Goal: Check status

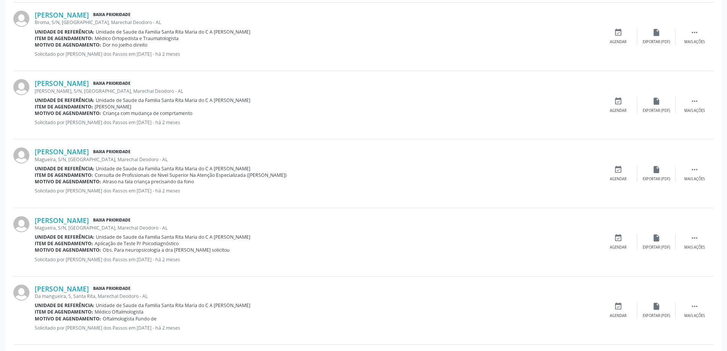
scroll to position [951, 0]
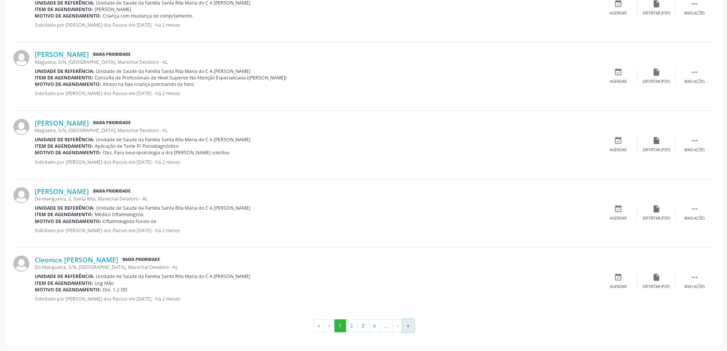
click at [408, 326] on button "»" at bounding box center [408, 325] width 11 height 13
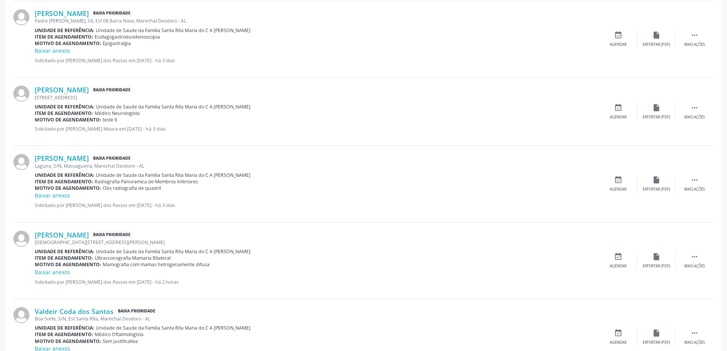
scroll to position [1062, 0]
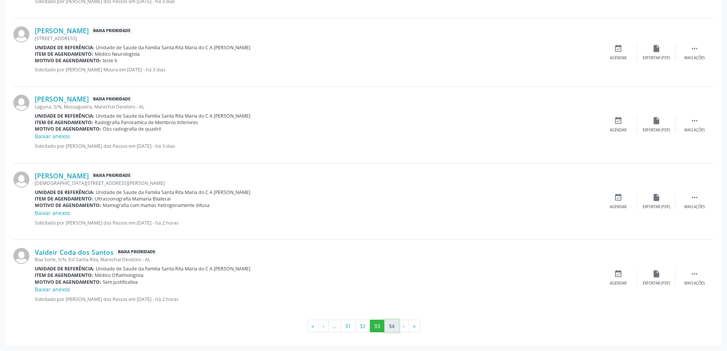
click at [394, 326] on button "34" at bounding box center [391, 325] width 15 height 13
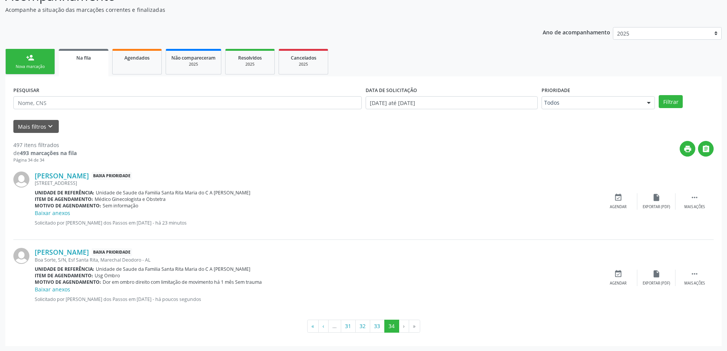
scroll to position [76, 0]
click at [695, 272] on icon "" at bounding box center [695, 273] width 8 height 8
click at [578, 275] on icon "print" at bounding box center [580, 273] width 8 height 8
click at [131, 58] on span "Agendados" at bounding box center [136, 57] width 25 height 6
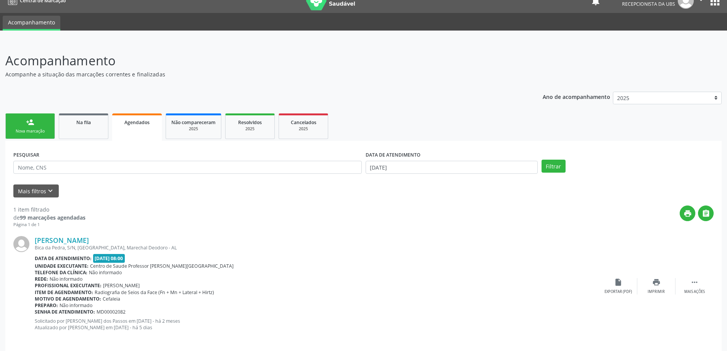
scroll to position [18, 0]
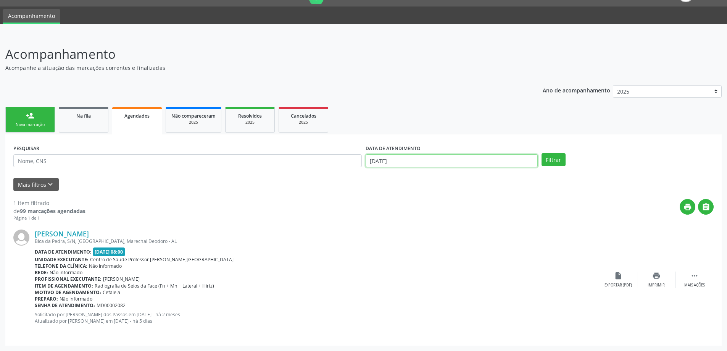
click at [381, 162] on input "[DATE]" at bounding box center [452, 160] width 172 height 13
click at [391, 216] on span "6" at bounding box center [390, 214] width 15 height 15
type input "[DATE]"
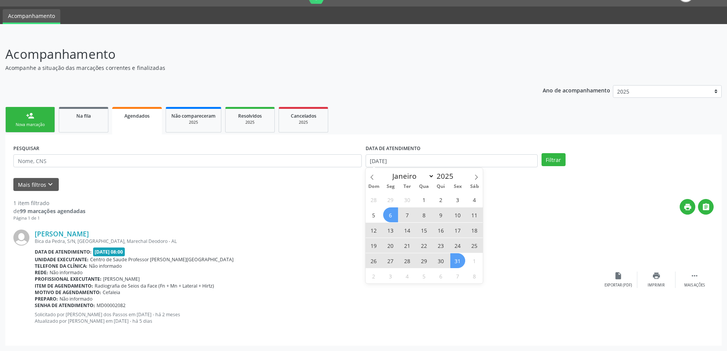
click at [460, 263] on span "31" at bounding box center [457, 260] width 15 height 15
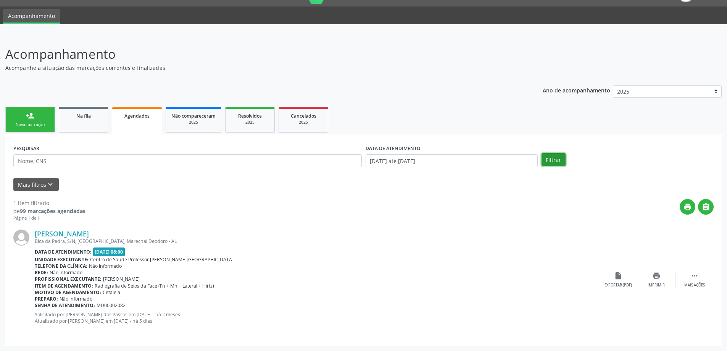
click at [552, 161] on button "Filtrar" at bounding box center [554, 159] width 24 height 13
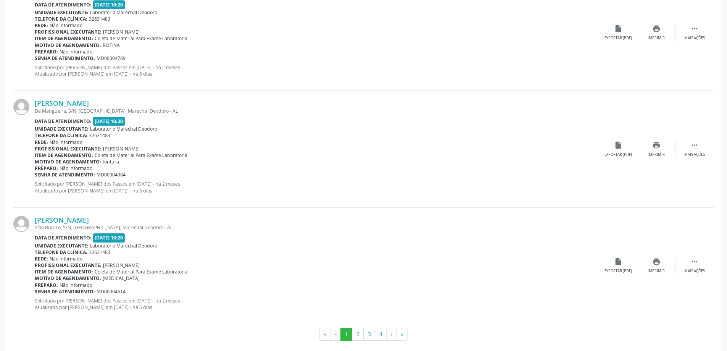
scroll to position [1704, 0]
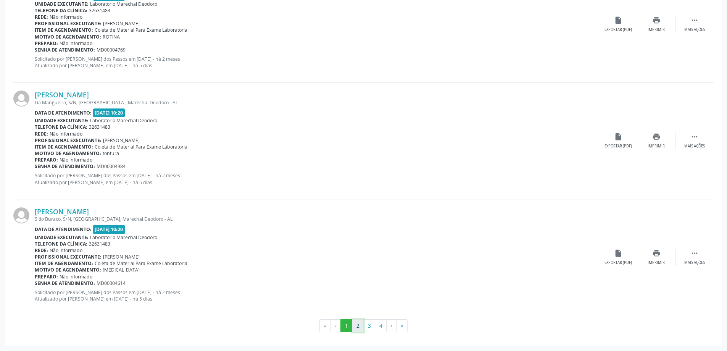
click at [358, 326] on button "2" at bounding box center [358, 325] width 12 height 13
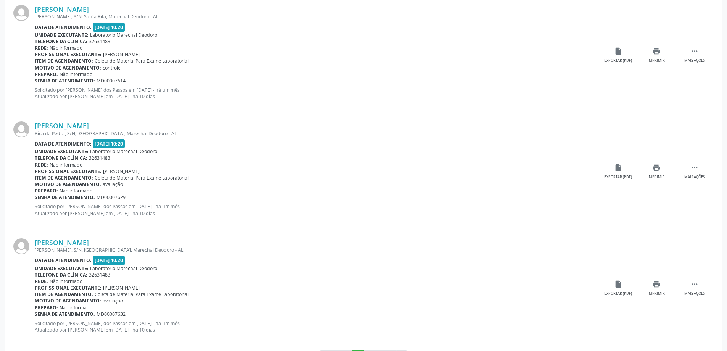
scroll to position [1672, 0]
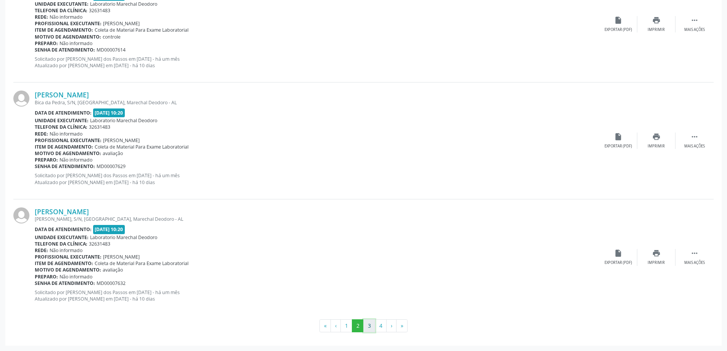
click at [372, 327] on button "3" at bounding box center [369, 325] width 12 height 13
click at [382, 325] on button "4" at bounding box center [381, 325] width 12 height 13
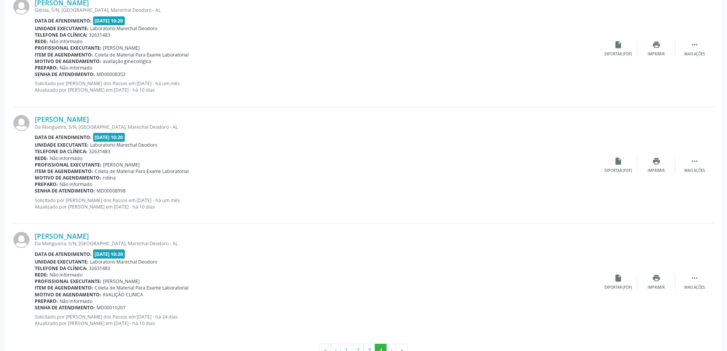
scroll to position [273, 0]
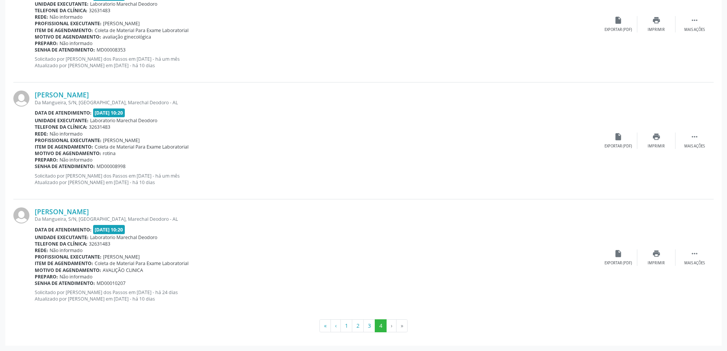
click at [392, 326] on li "›" at bounding box center [392, 325] width 10 height 13
drag, startPoint x: 250, startPoint y: 28, endPoint x: 245, endPoint y: 38, distance: 11.1
click at [245, 38] on div "[PERSON_NAME] [PERSON_NAME], S/N, [GEOGRAPHIC_DATA], Marechal Deodoro - AL Data…" at bounding box center [317, 24] width 565 height 100
